Goal: Find specific page/section: Find specific page/section

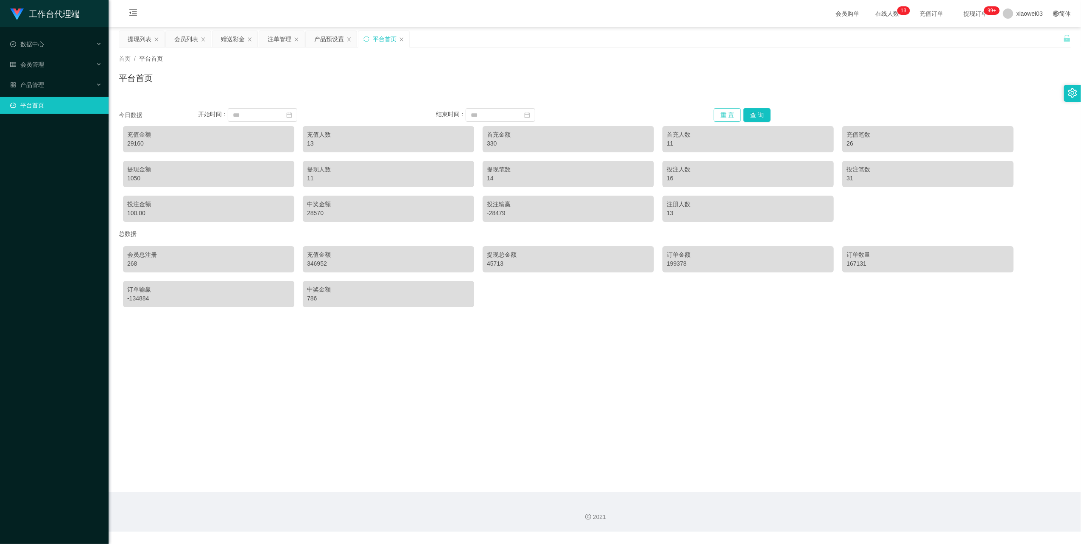
click at [730, 113] on button "重 置" at bounding box center [727, 115] width 27 height 14
click at [727, 111] on button "重 置" at bounding box center [727, 115] width 27 height 14
click at [714, 113] on button "重 置" at bounding box center [727, 115] width 27 height 14
click at [728, 111] on button "重 置" at bounding box center [727, 115] width 27 height 14
click at [758, 115] on button "查 询" at bounding box center [756, 115] width 27 height 14
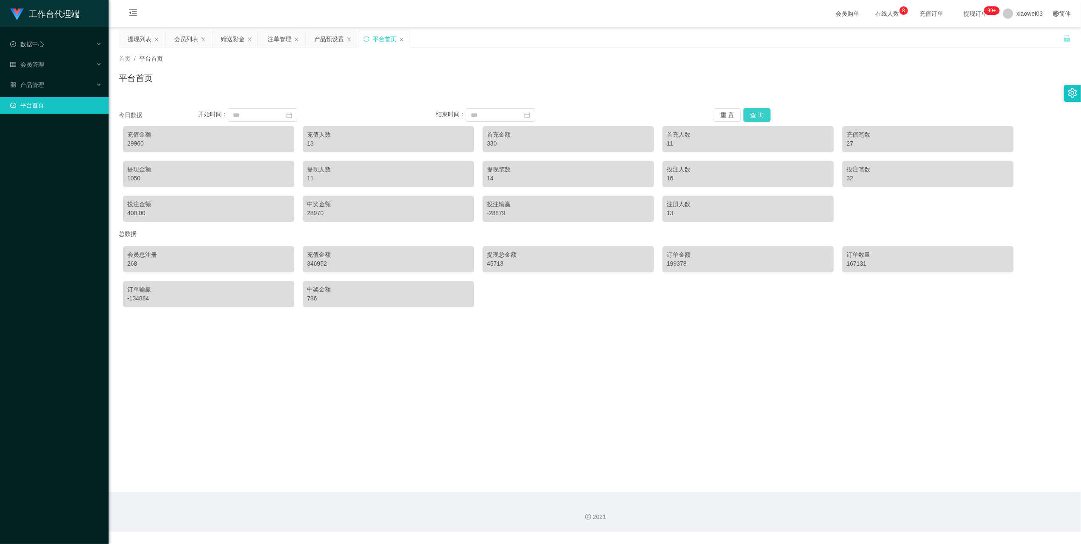
click at [758, 115] on button "查 询" at bounding box center [756, 115] width 27 height 14
click at [745, 112] on button "查 询" at bounding box center [756, 115] width 27 height 14
click at [136, 143] on div "29960" at bounding box center [208, 143] width 163 height 9
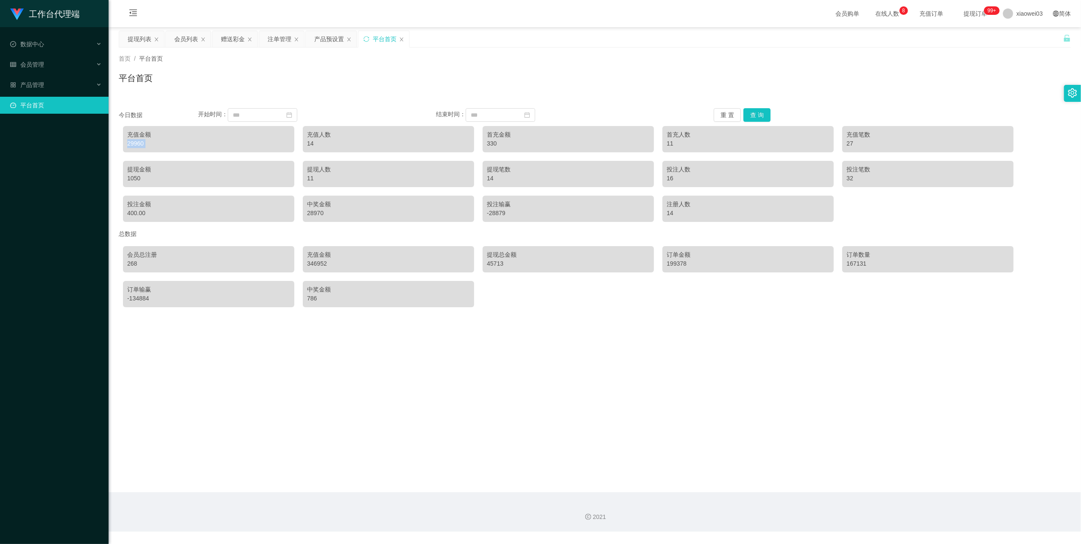
copy div "29960"
click at [730, 112] on button "重 置" at bounding box center [727, 115] width 27 height 14
click at [313, 45] on div "产品预设置" at bounding box center [331, 39] width 51 height 16
click at [320, 41] on div "产品预设置" at bounding box center [329, 39] width 30 height 16
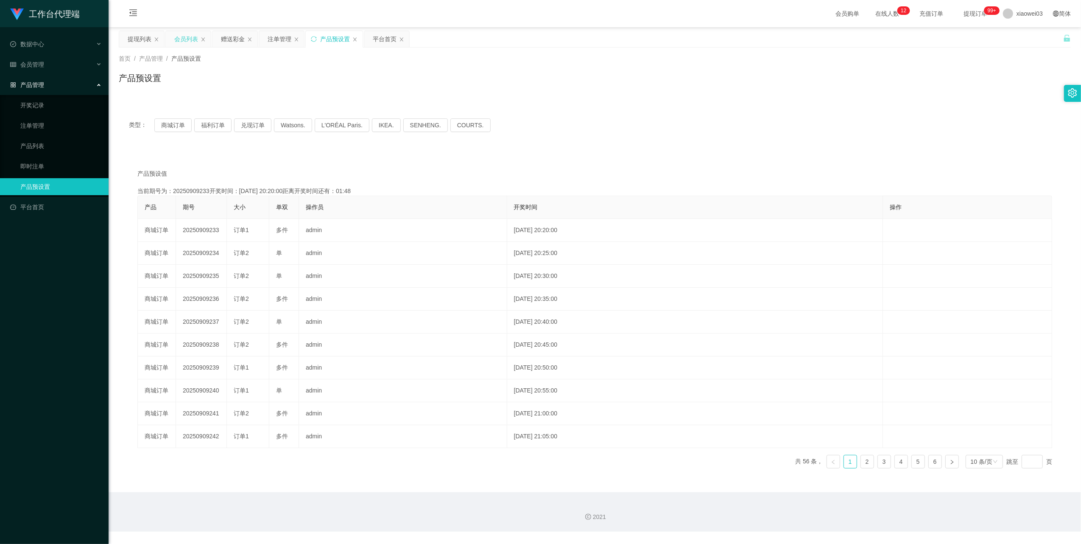
click at [184, 38] on div "会员列表" at bounding box center [186, 39] width 24 height 16
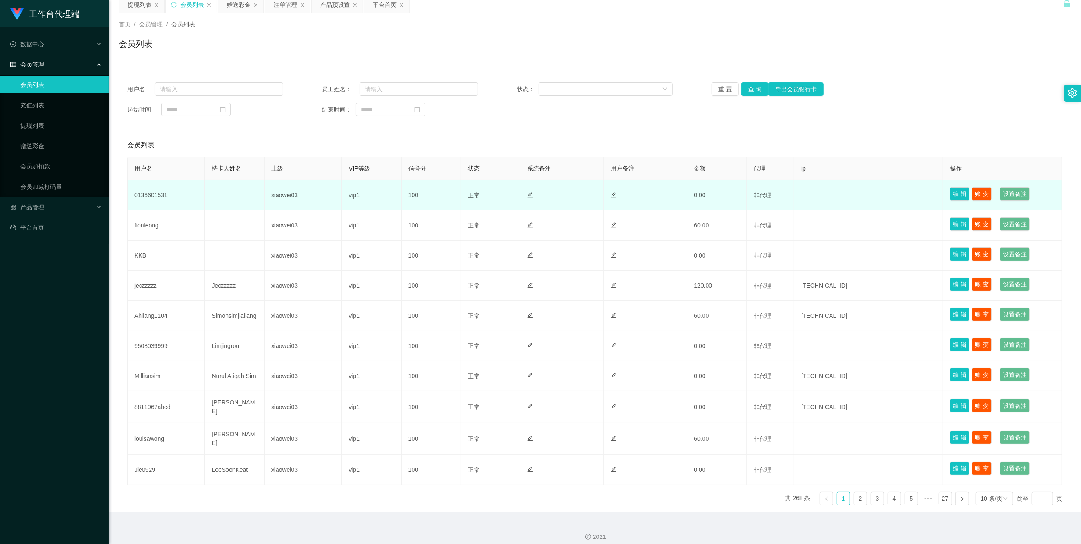
scroll to position [42, 0]
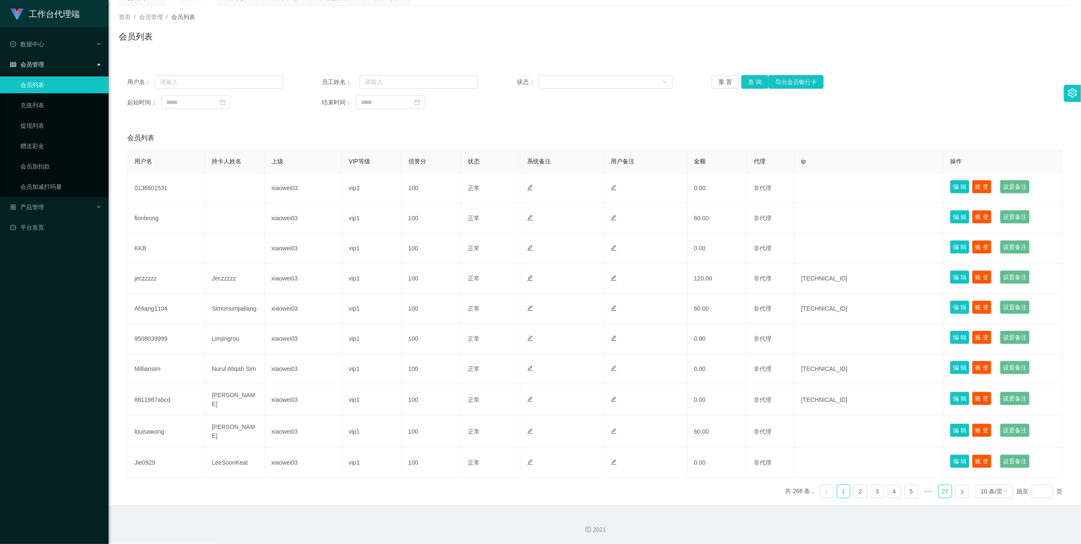
click at [942, 489] on link "27" at bounding box center [945, 491] width 13 height 13
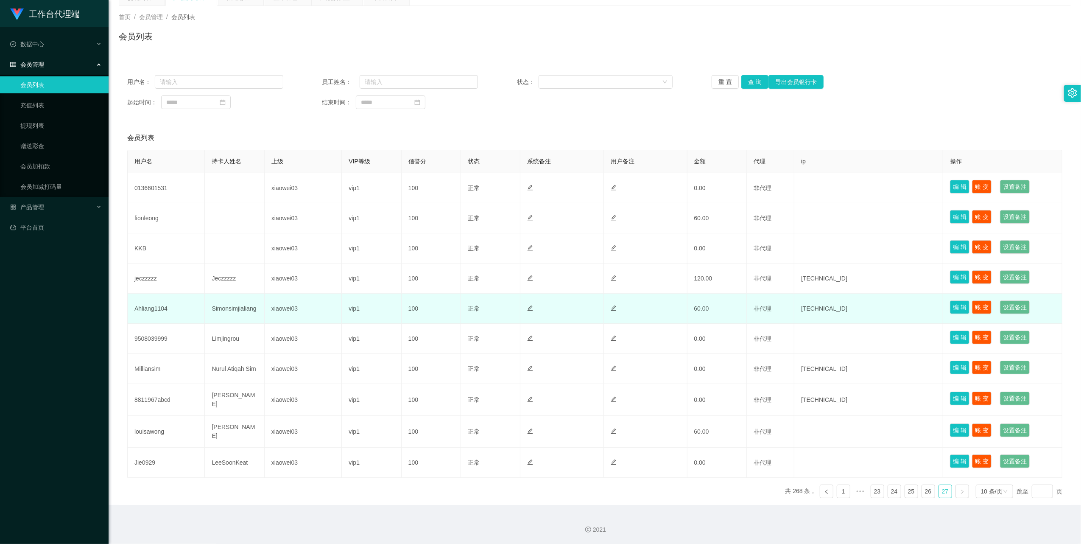
scroll to position [24, 0]
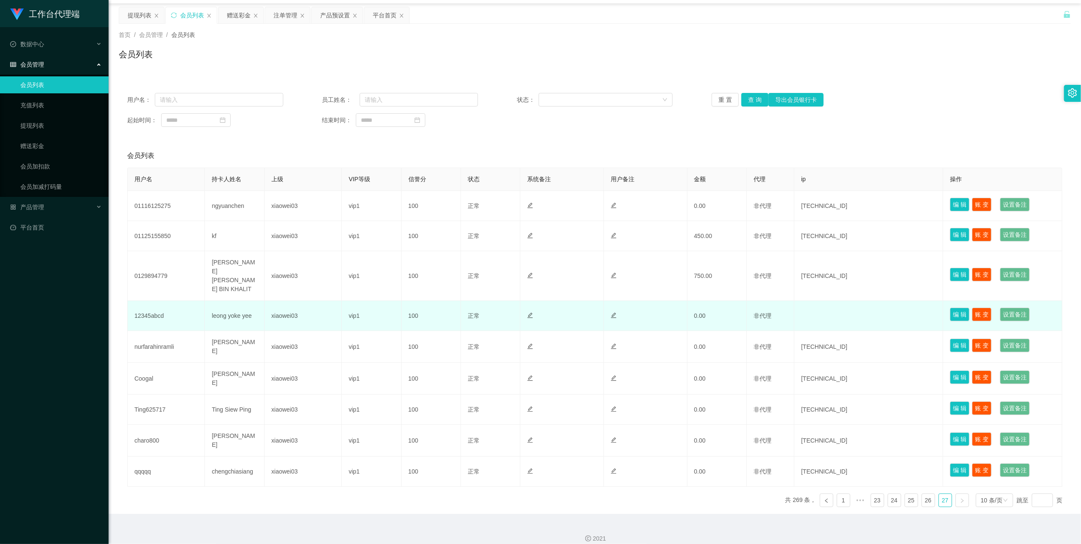
click at [152, 307] on td "12345abcd" at bounding box center [166, 316] width 77 height 30
copy td "12345abcd"
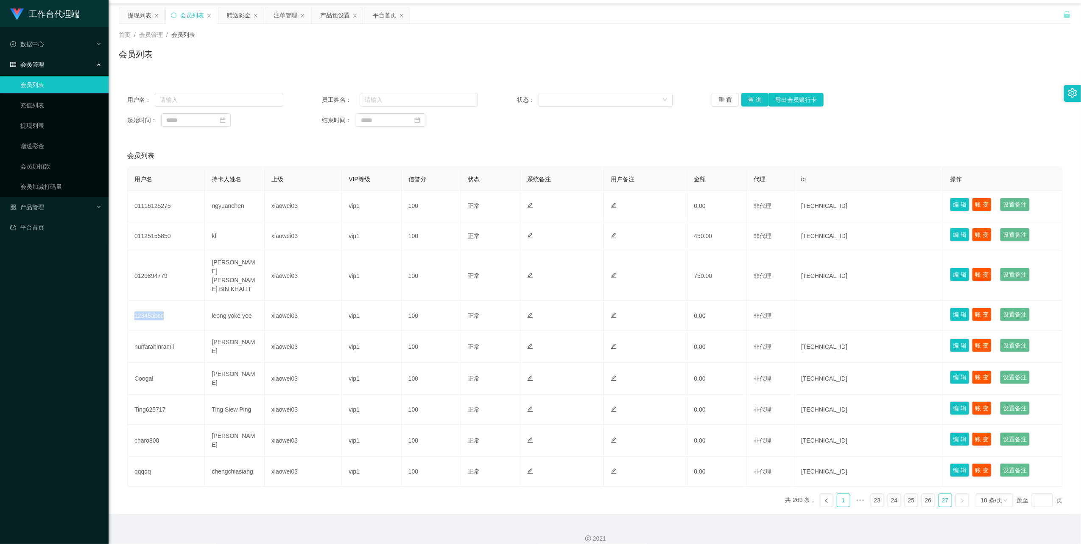
click at [837, 494] on link "1" at bounding box center [843, 500] width 13 height 13
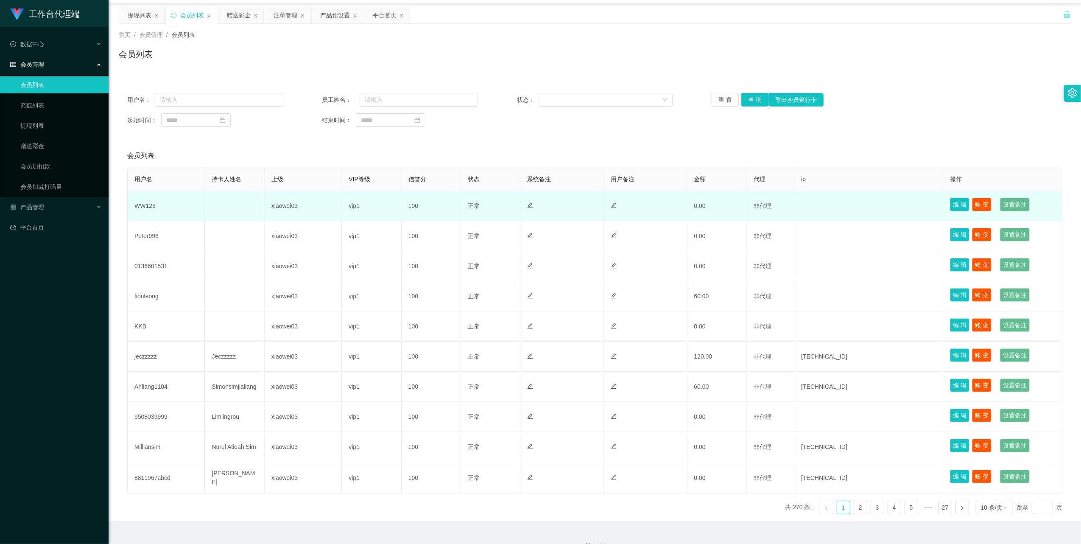
click at [147, 206] on td "WW123" at bounding box center [166, 206] width 77 height 30
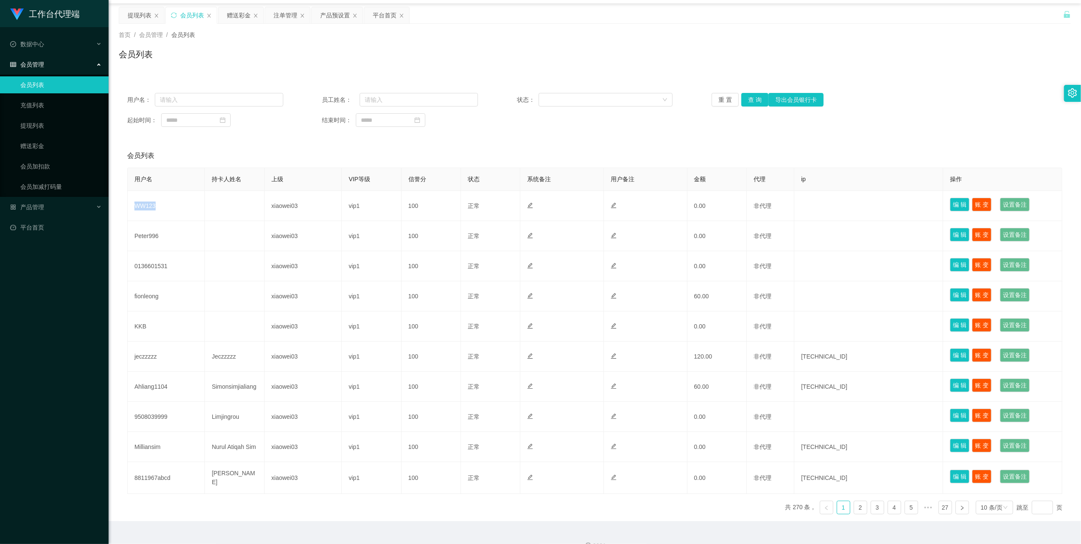
copy td "WW123"
click at [374, 16] on div "平台首页" at bounding box center [386, 15] width 45 height 16
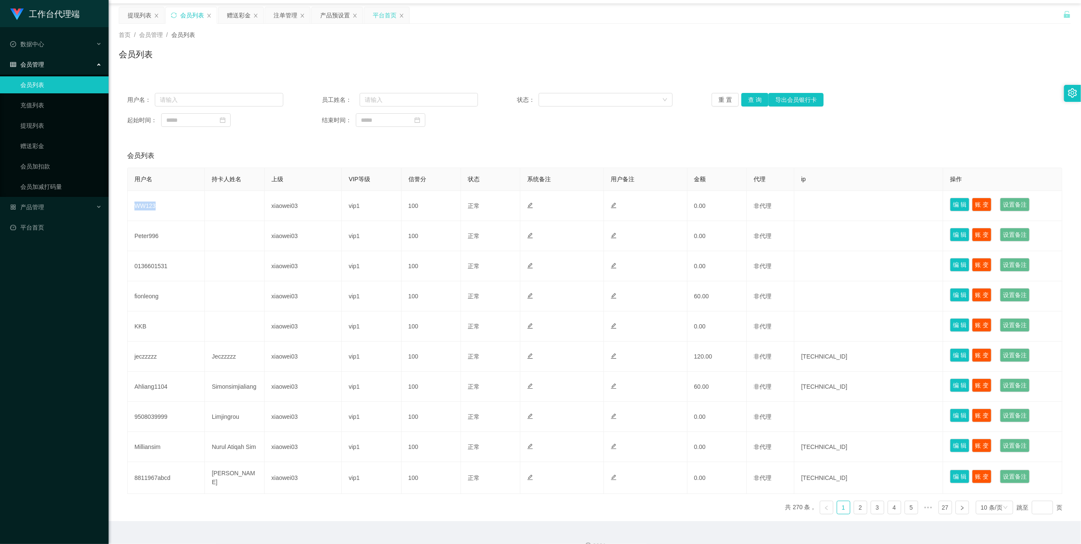
click at [374, 16] on div "平台首页" at bounding box center [386, 15] width 45 height 16
drag, startPoint x: 335, startPoint y: 17, endPoint x: 374, endPoint y: 21, distance: 39.7
click at [335, 17] on div "产品预设置" at bounding box center [335, 15] width 30 height 16
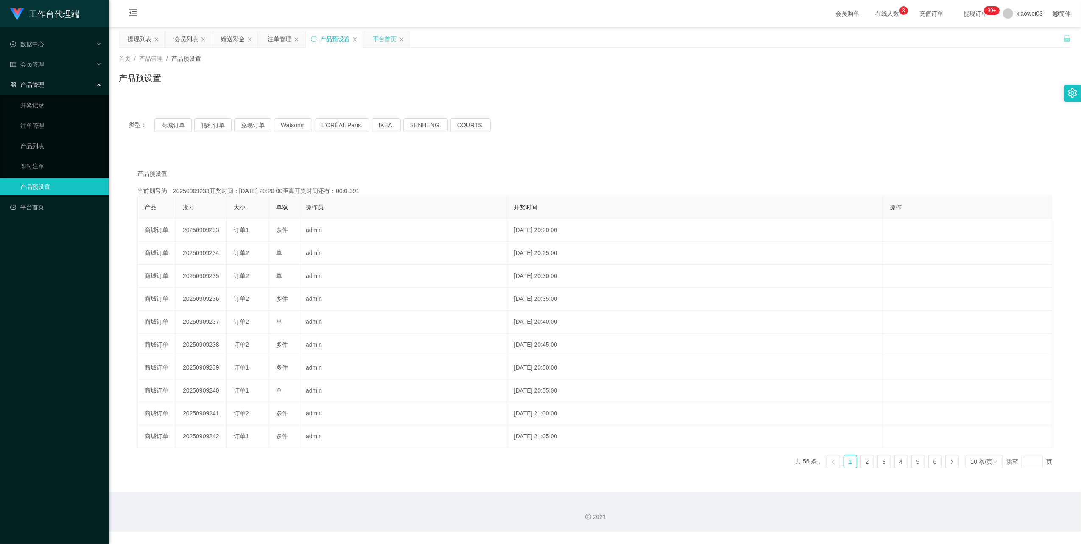
click at [378, 37] on div "平台首页" at bounding box center [385, 39] width 24 height 16
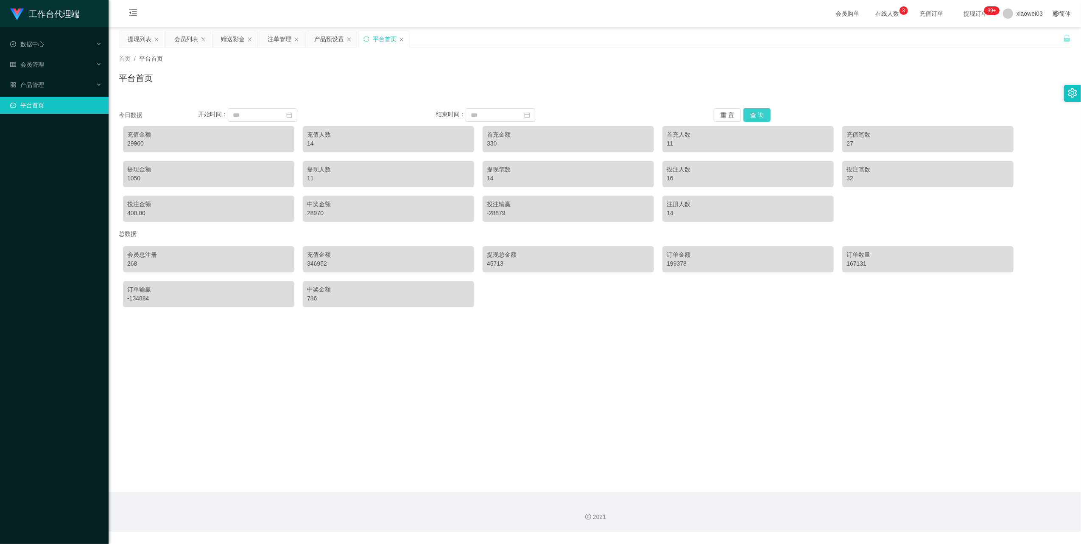
click at [753, 116] on button "查 询" at bounding box center [756, 115] width 27 height 14
click at [760, 118] on button "查 询" at bounding box center [756, 115] width 27 height 14
click at [750, 123] on div "充值金额 30360 充值人数 15 首充金额 430 首充人数 12 充值笔数 31 提现金额 1050 提现人数 11 提现笔数 14 投注人数 16 投…" at bounding box center [595, 174] width 952 height 104
click at [752, 116] on button "查 询" at bounding box center [756, 115] width 27 height 14
